Goal: Transaction & Acquisition: Purchase product/service

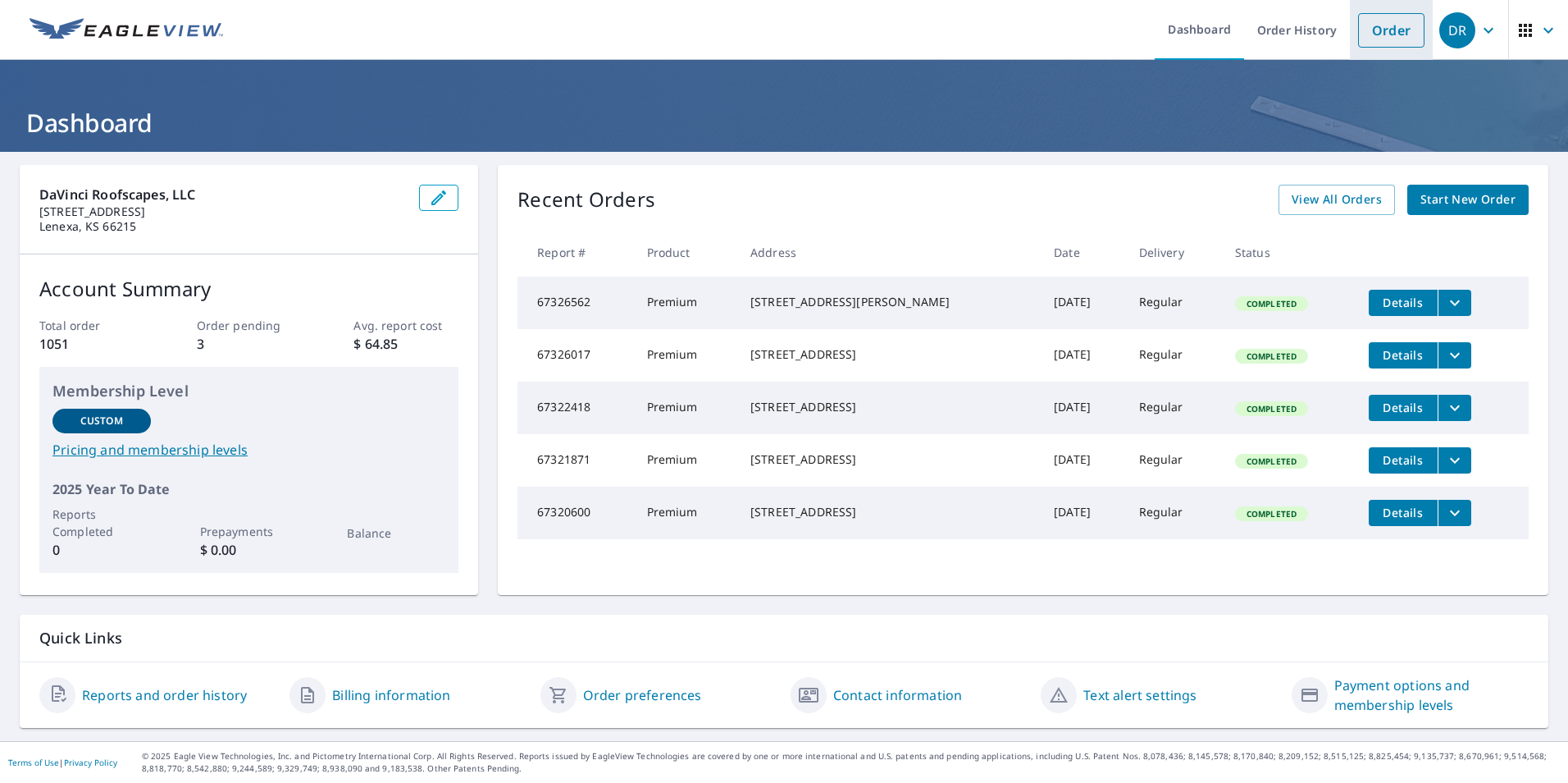
click at [1366, 32] on link "Order" at bounding box center [1391, 29] width 67 height 34
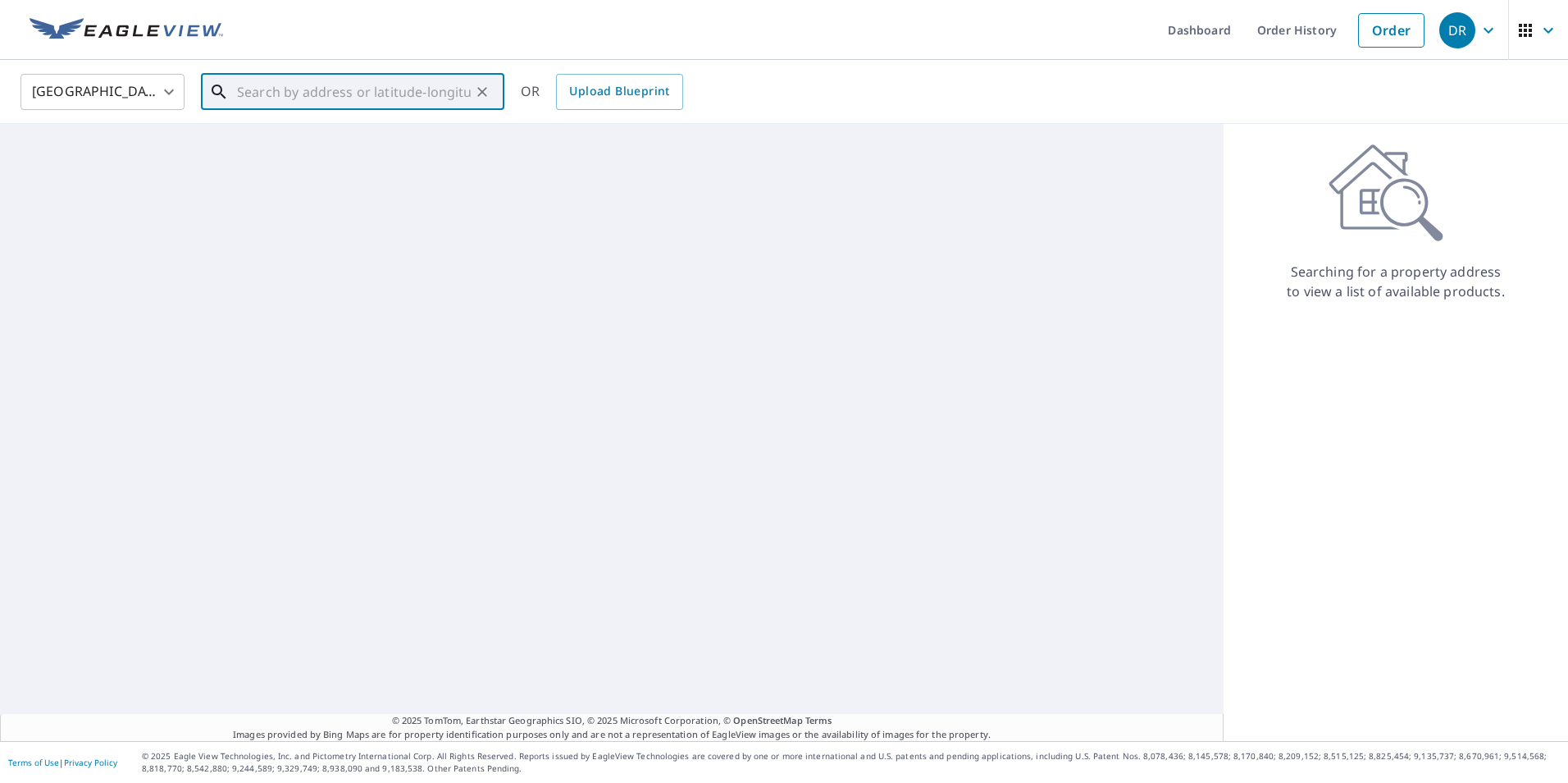
click at [457, 92] on input "text" at bounding box center [354, 91] width 234 height 46
paste input "[STREET_ADDRESS]"
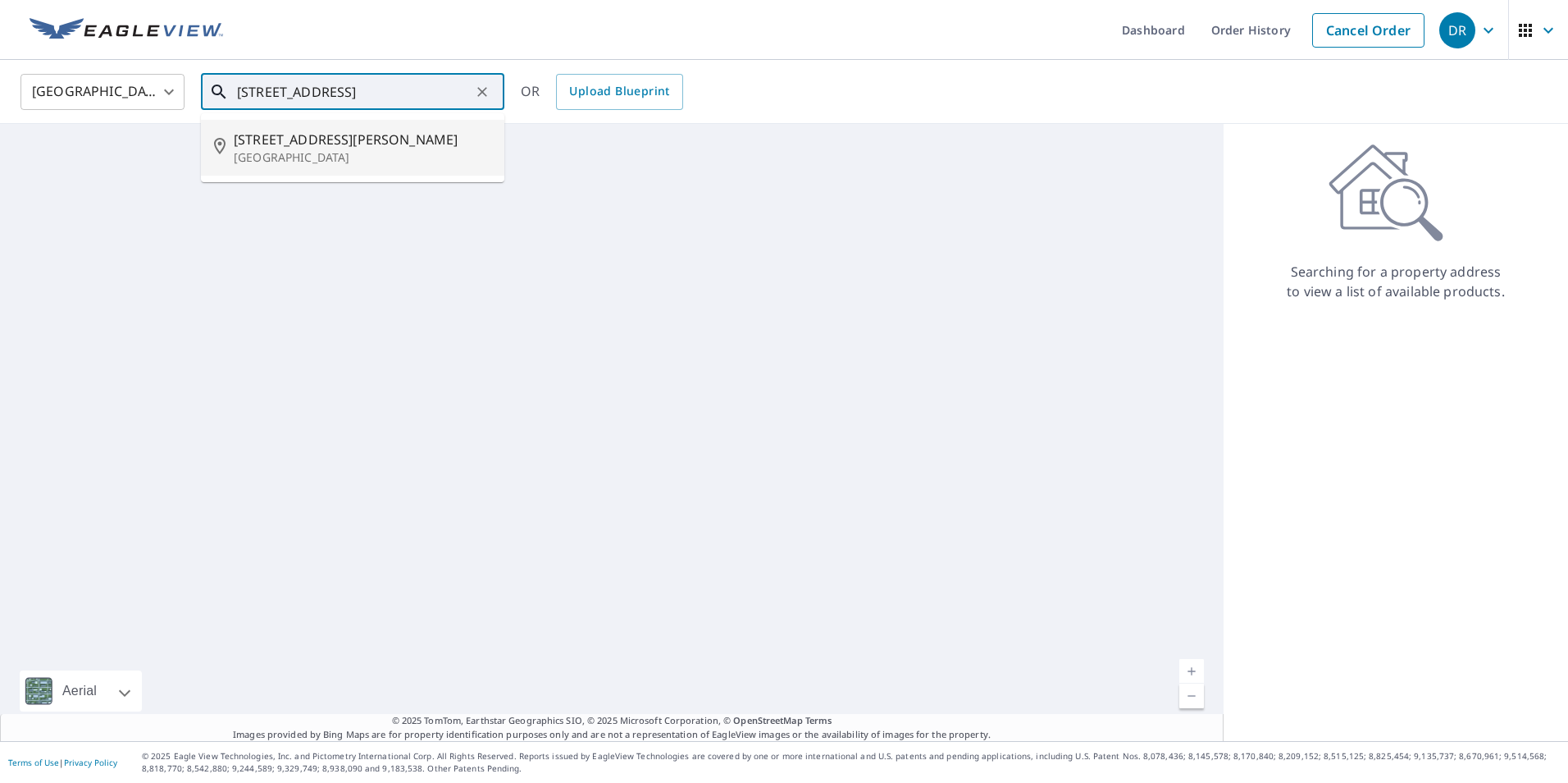
click at [311, 146] on span "[STREET_ADDRESS][PERSON_NAME]" at bounding box center [362, 139] width 258 height 20
type input "[STREET_ADDRESS]"
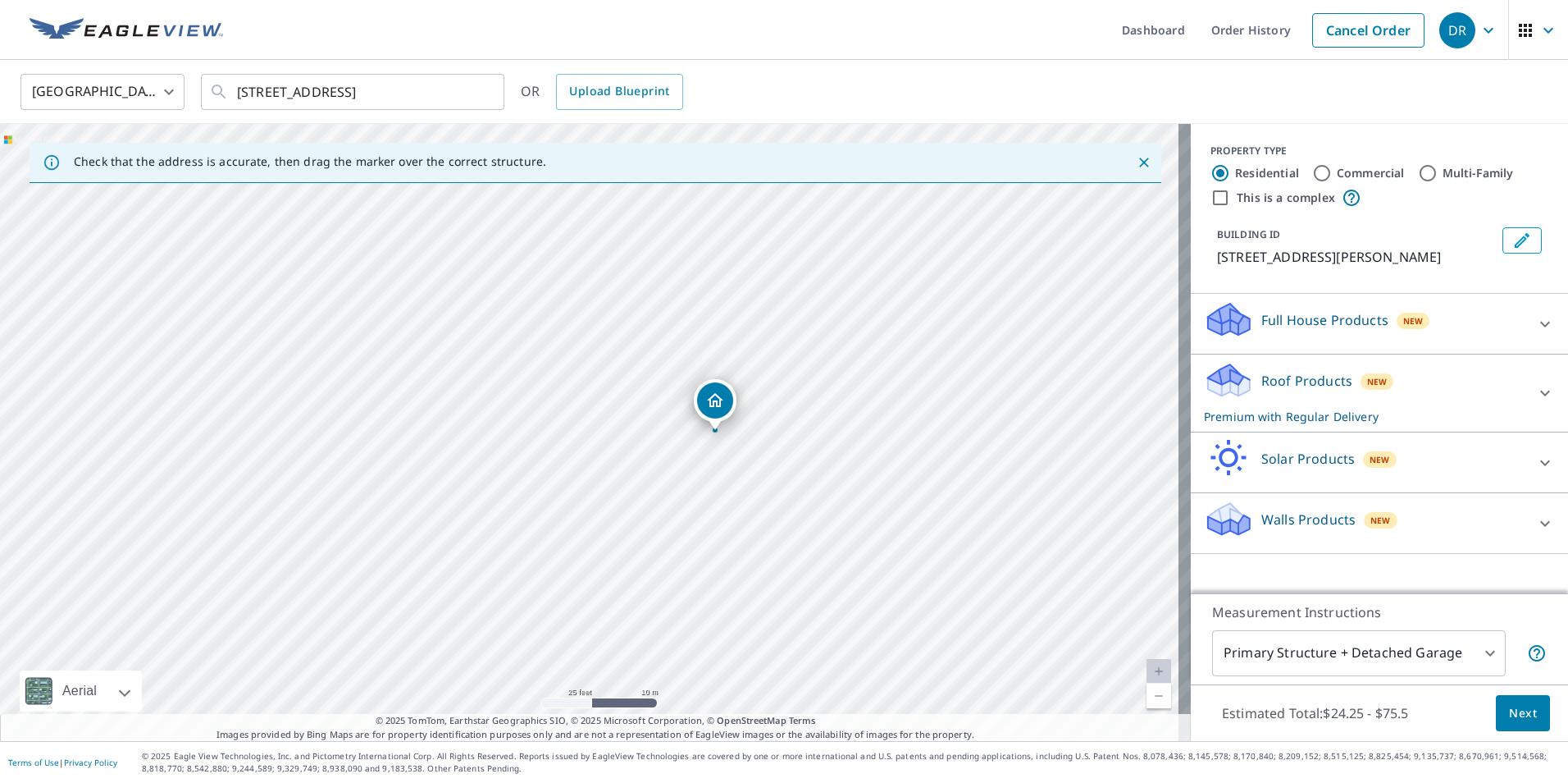
drag, startPoint x: 814, startPoint y: 481, endPoint x: 813, endPoint y: 407, distance: 74.0
click at [813, 407] on div "[STREET_ADDRESS]" at bounding box center [595, 432] width 1191 height 617
click at [1508, 704] on span "Next" at bounding box center [1522, 712] width 27 height 21
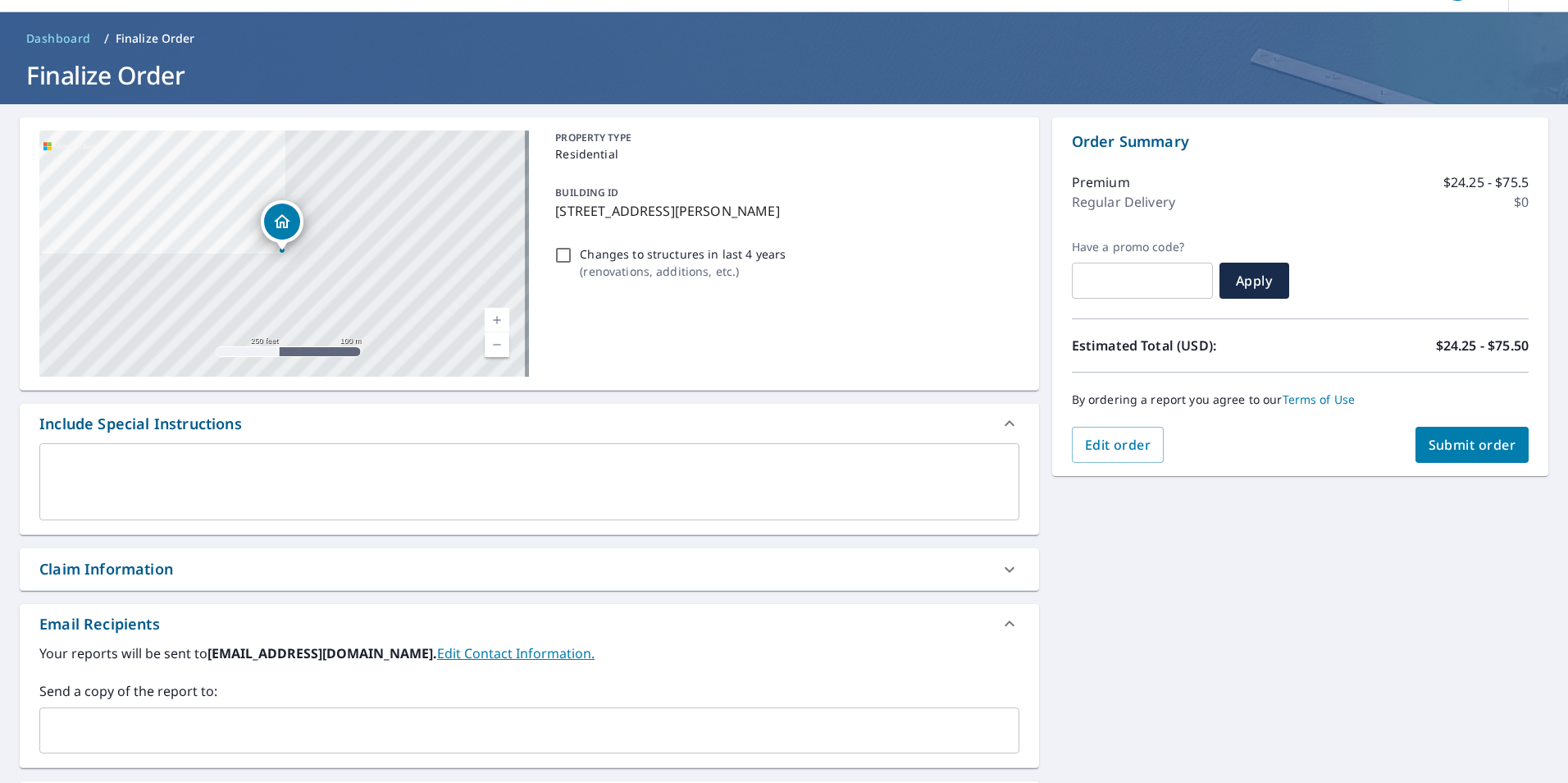
scroll to position [164, 0]
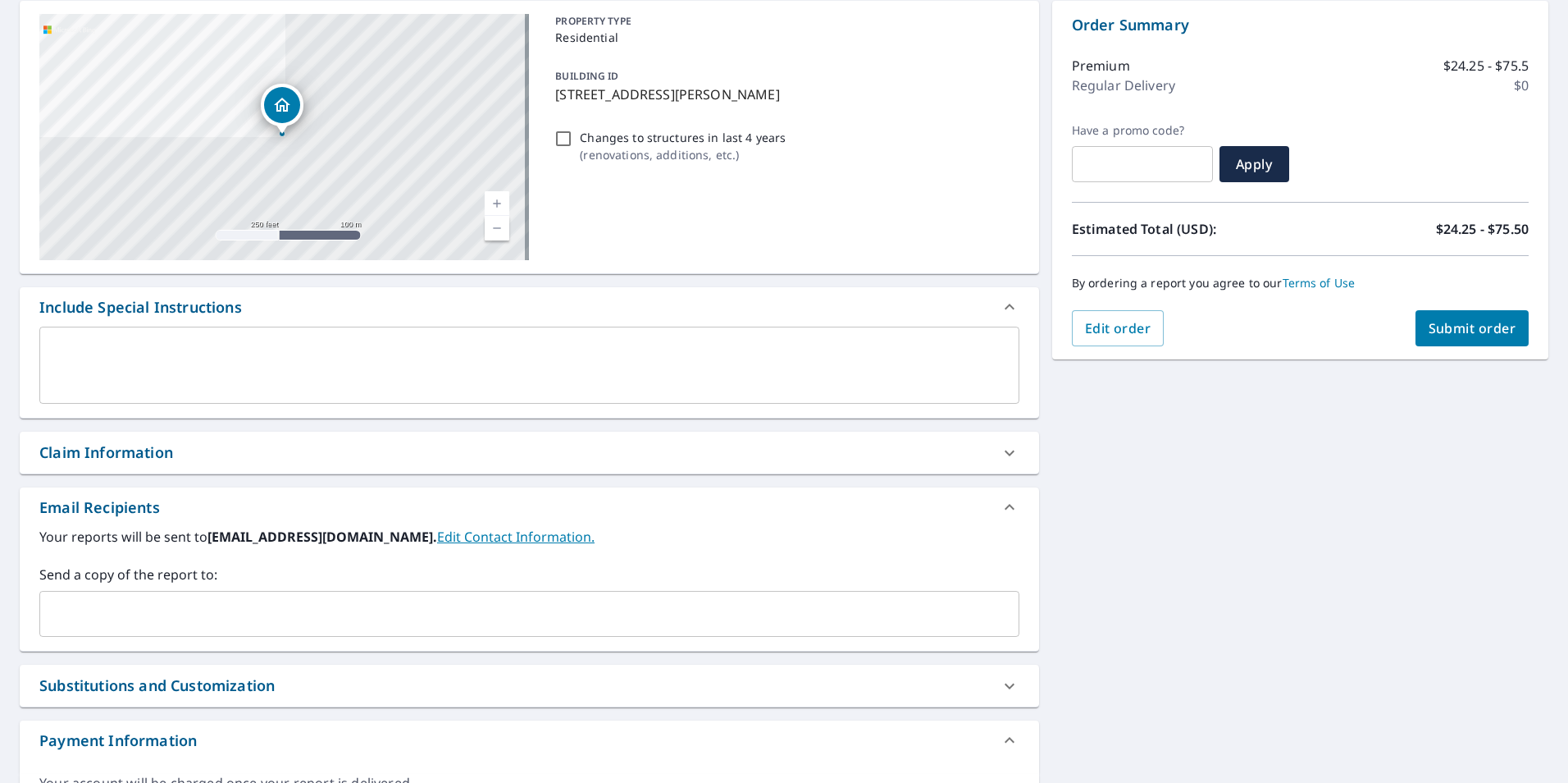
click at [227, 427] on div "[STREET_ADDRESS] Aerial Road A standard road map Aerial A detailed look from ab…" at bounding box center [529, 413] width 1020 height 824
click at [217, 445] on div "Claim Information" at bounding box center [514, 452] width 950 height 23
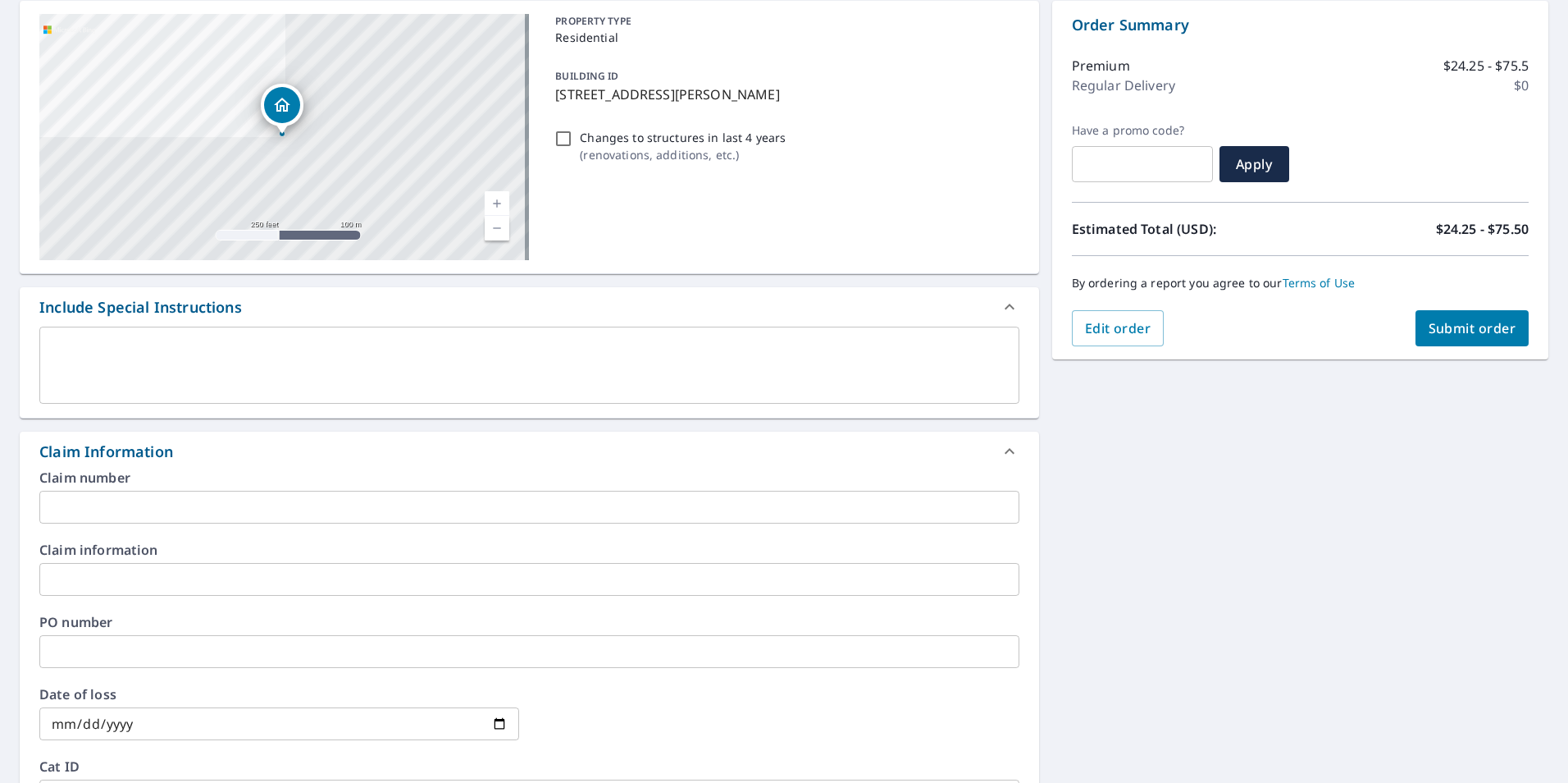
click at [171, 507] on input "text" at bounding box center [529, 507] width 979 height 32
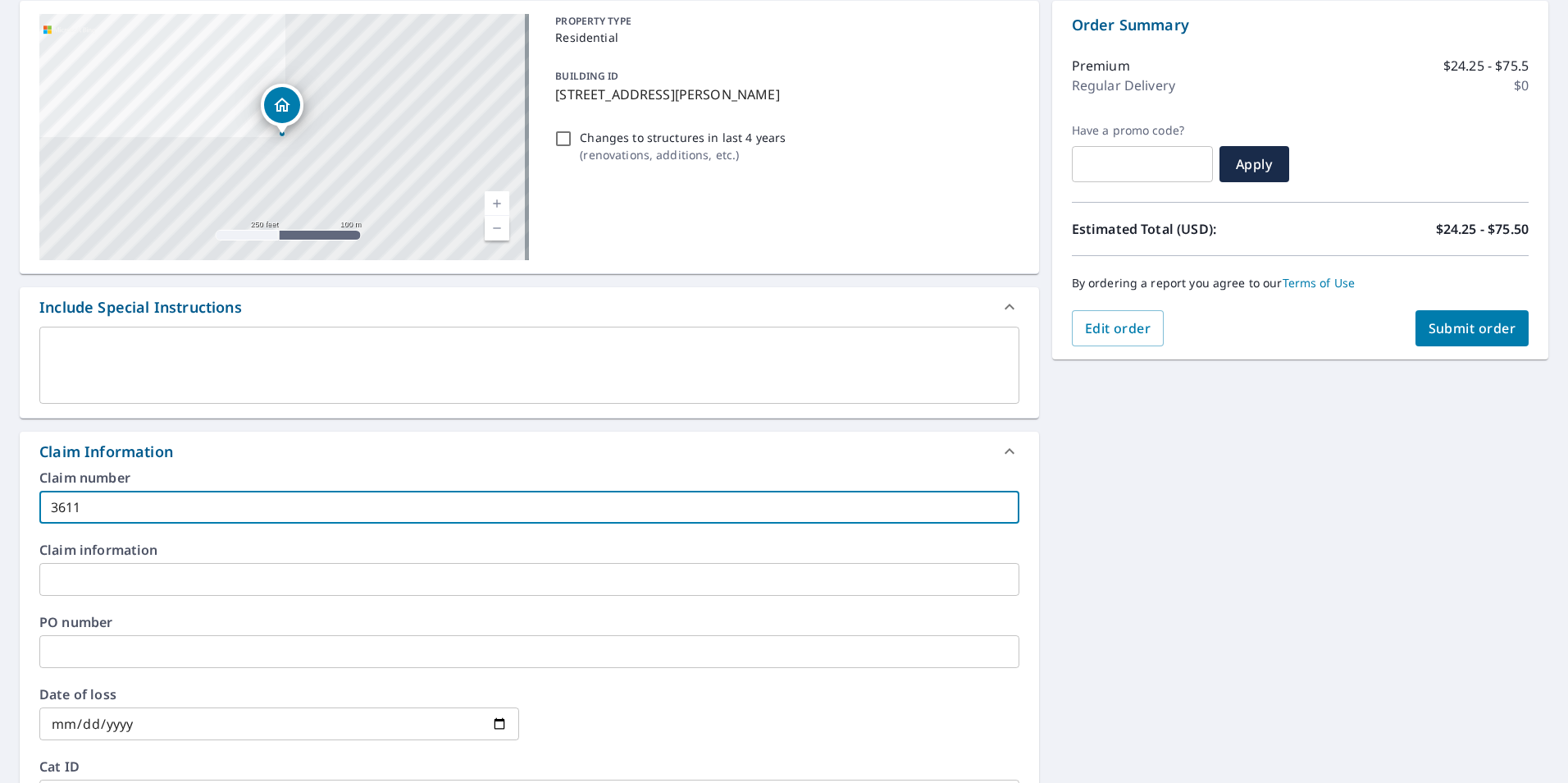
type input "3611"
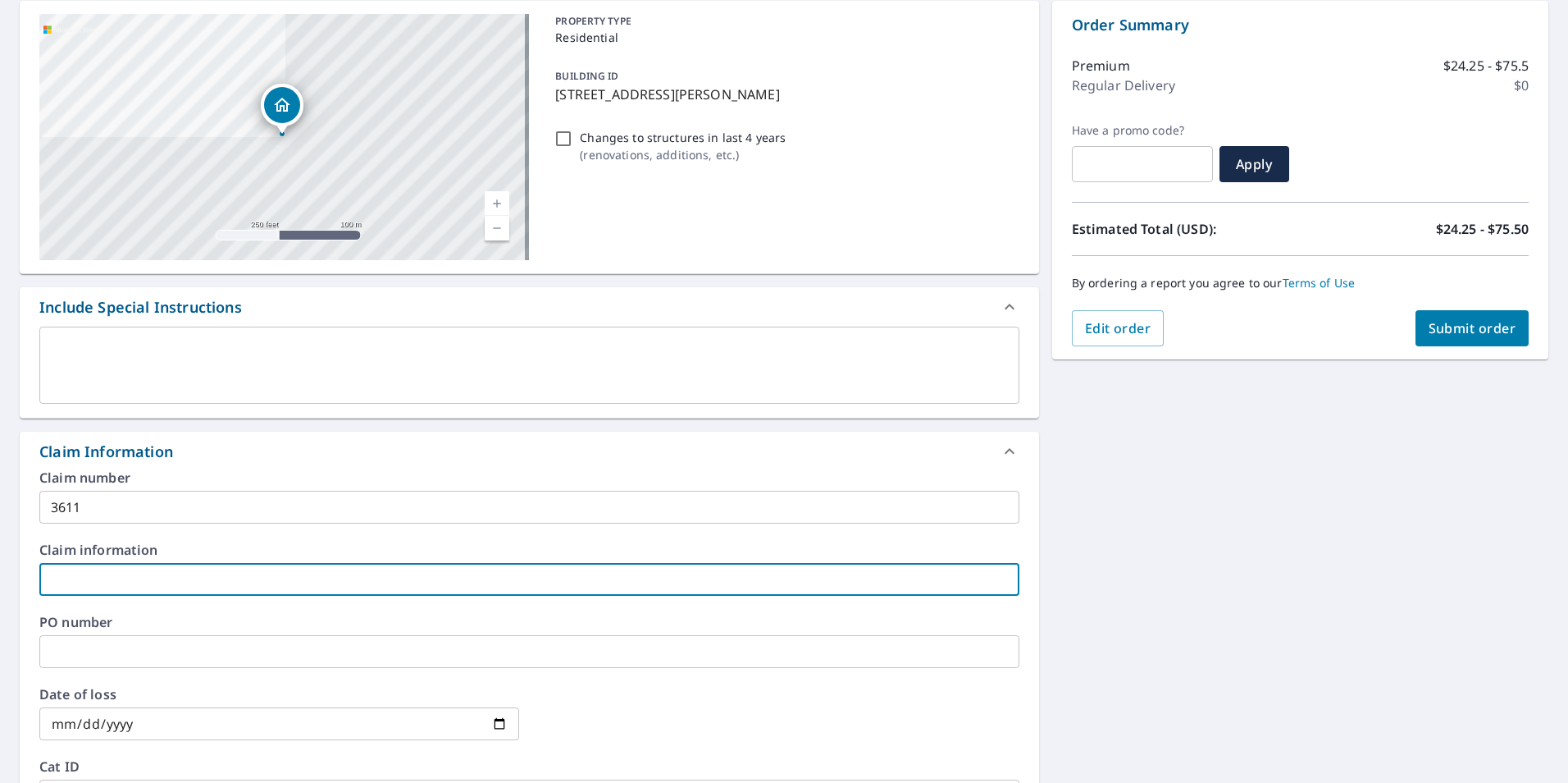
paste input "[PERSON_NAME]"
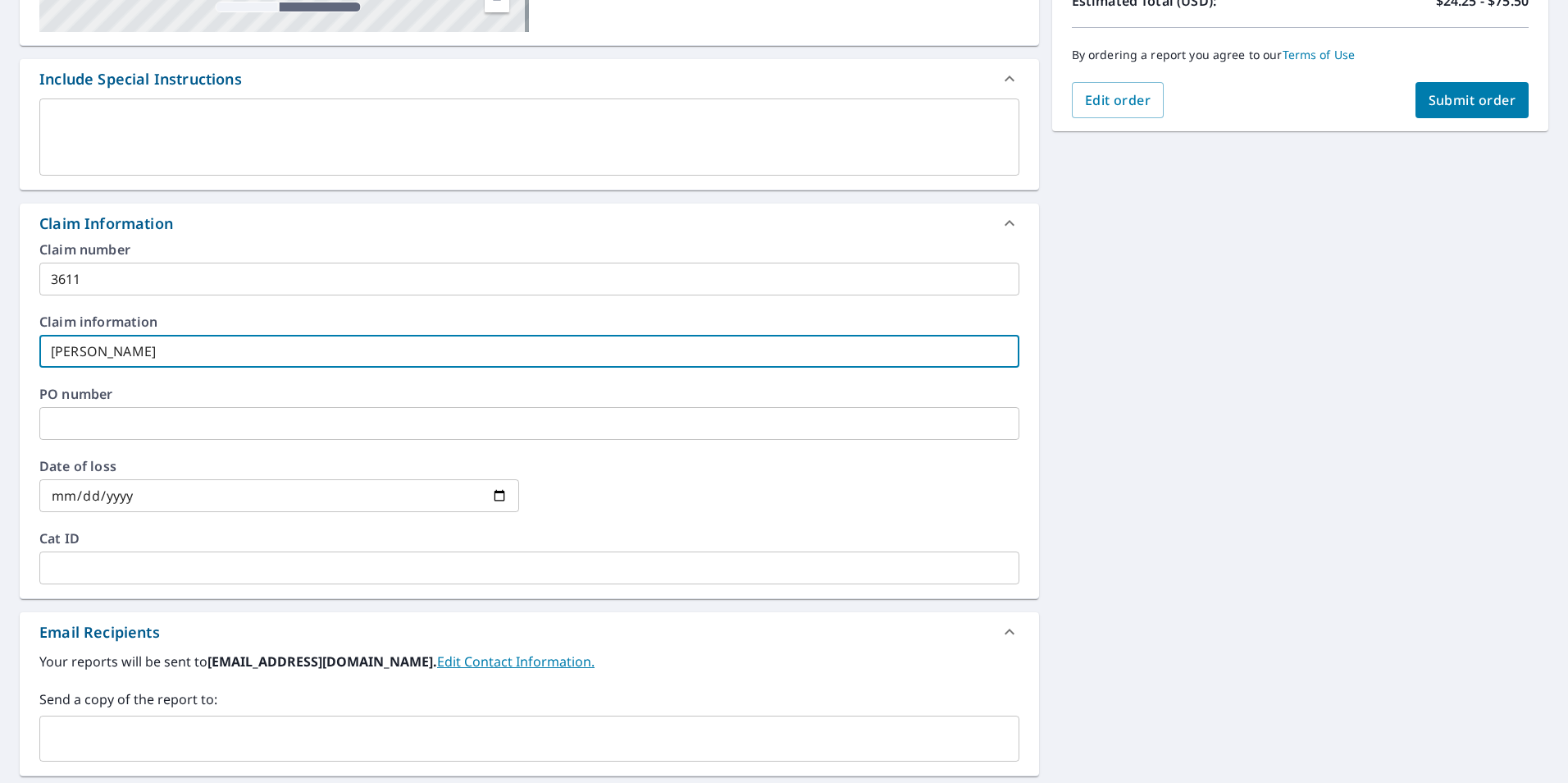
scroll to position [411, 0]
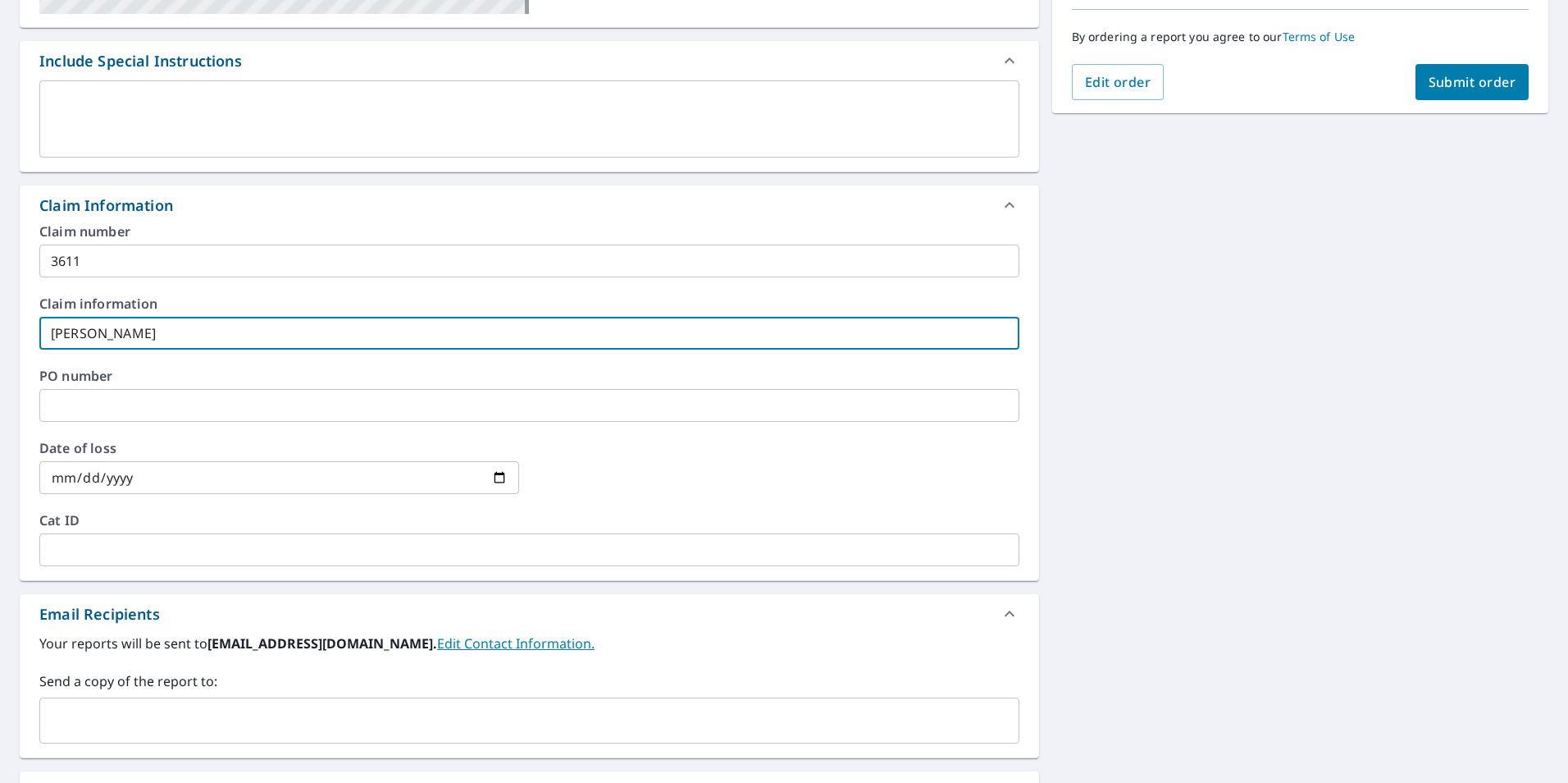
type input "[PERSON_NAME]"
click at [136, 705] on input "text" at bounding box center [517, 720] width 940 height 31
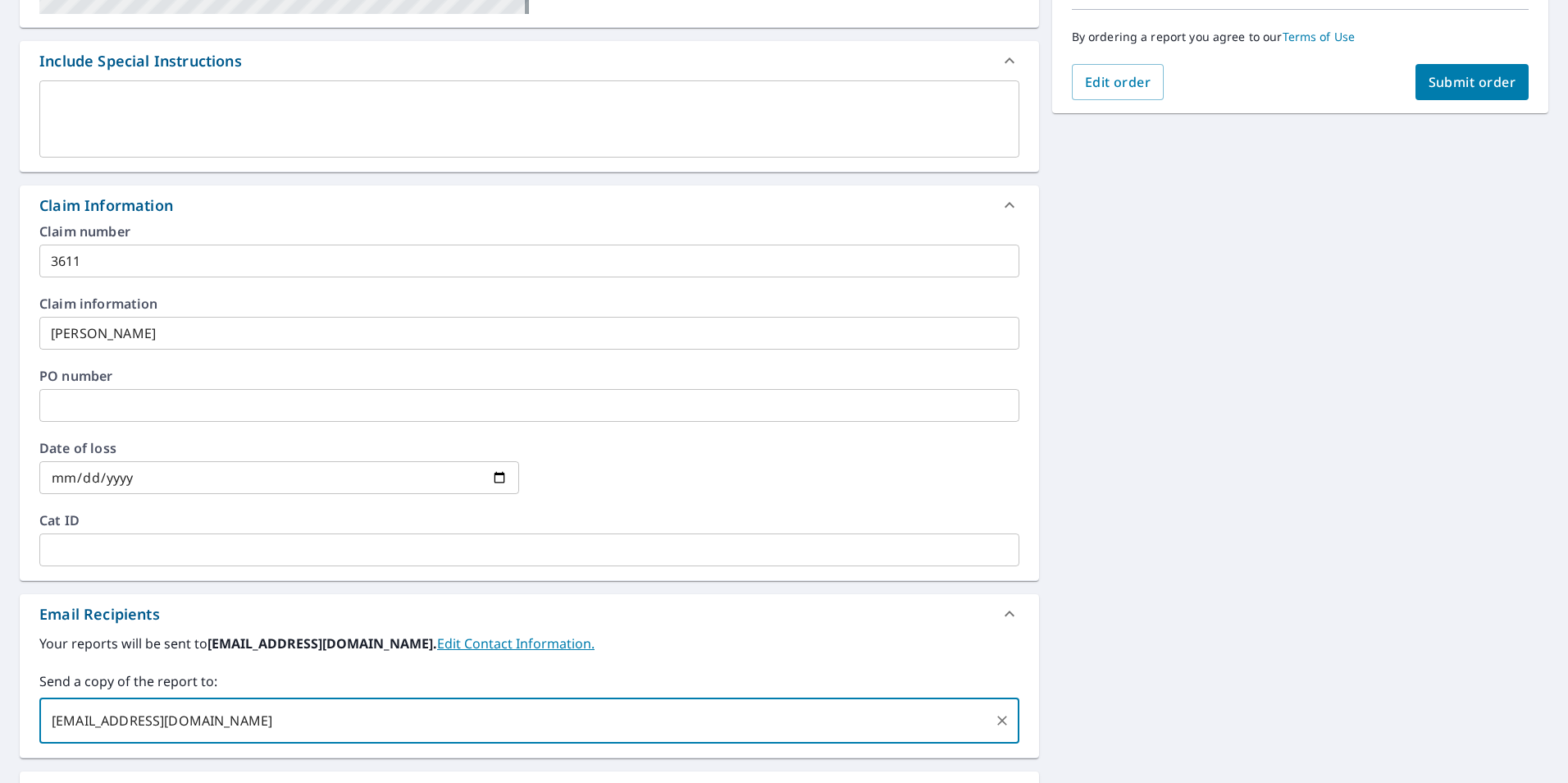
type input "[EMAIL_ADDRESS][DOMAIN_NAME]"
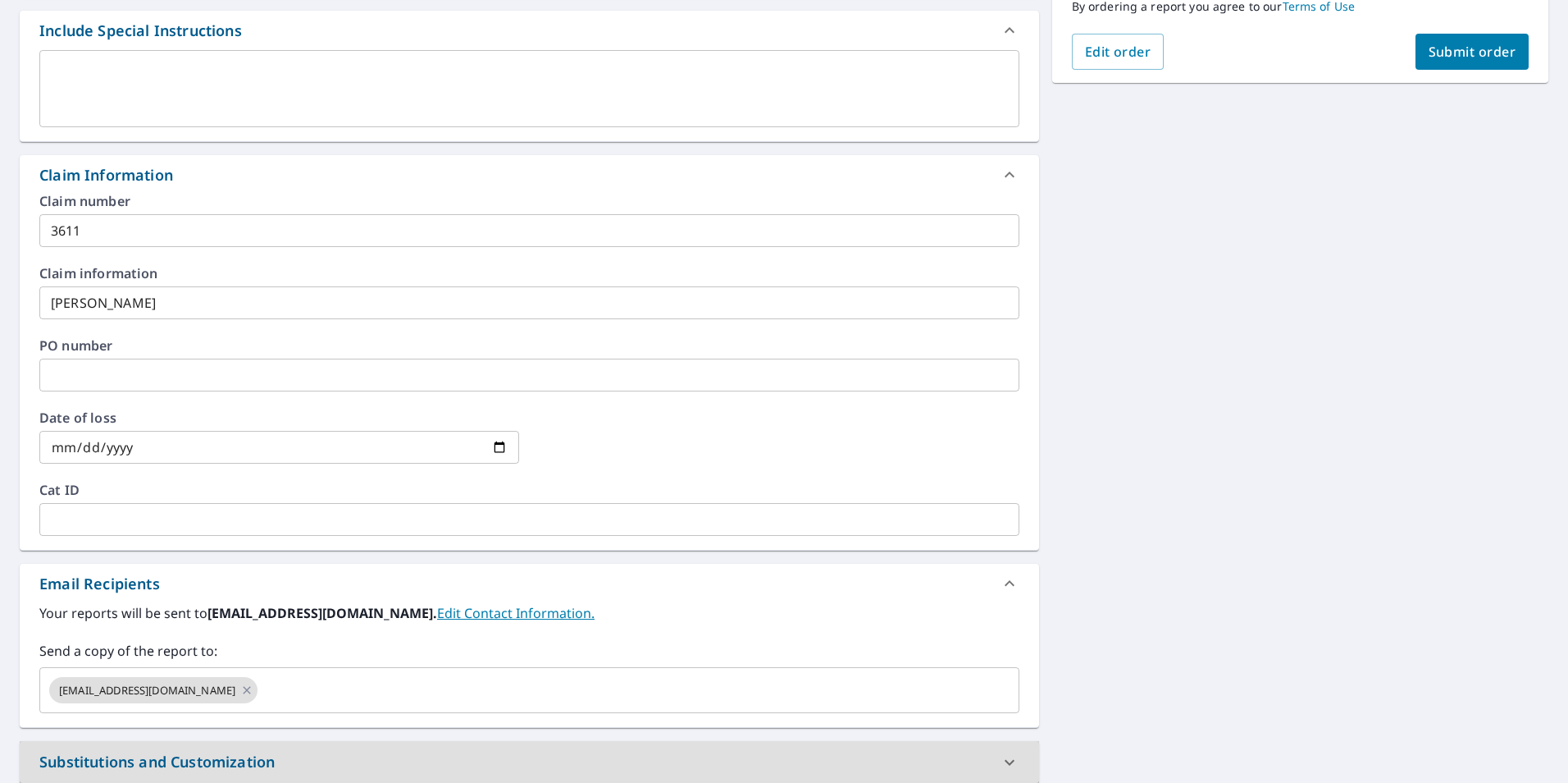
scroll to position [0, 0]
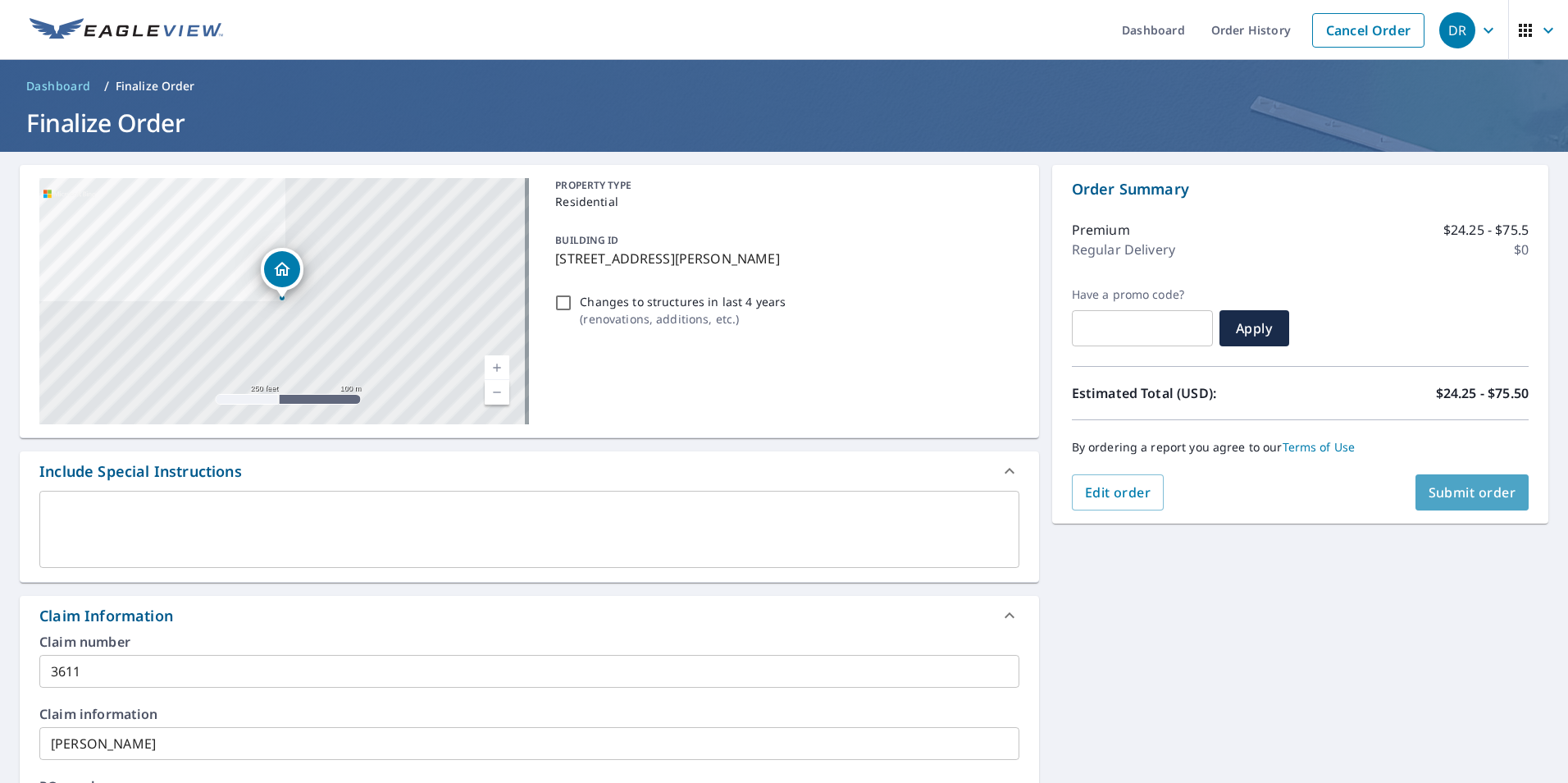
click at [1449, 483] on button "Submit order" at bounding box center [1472, 492] width 114 height 36
